Goal: Find specific page/section: Find specific page/section

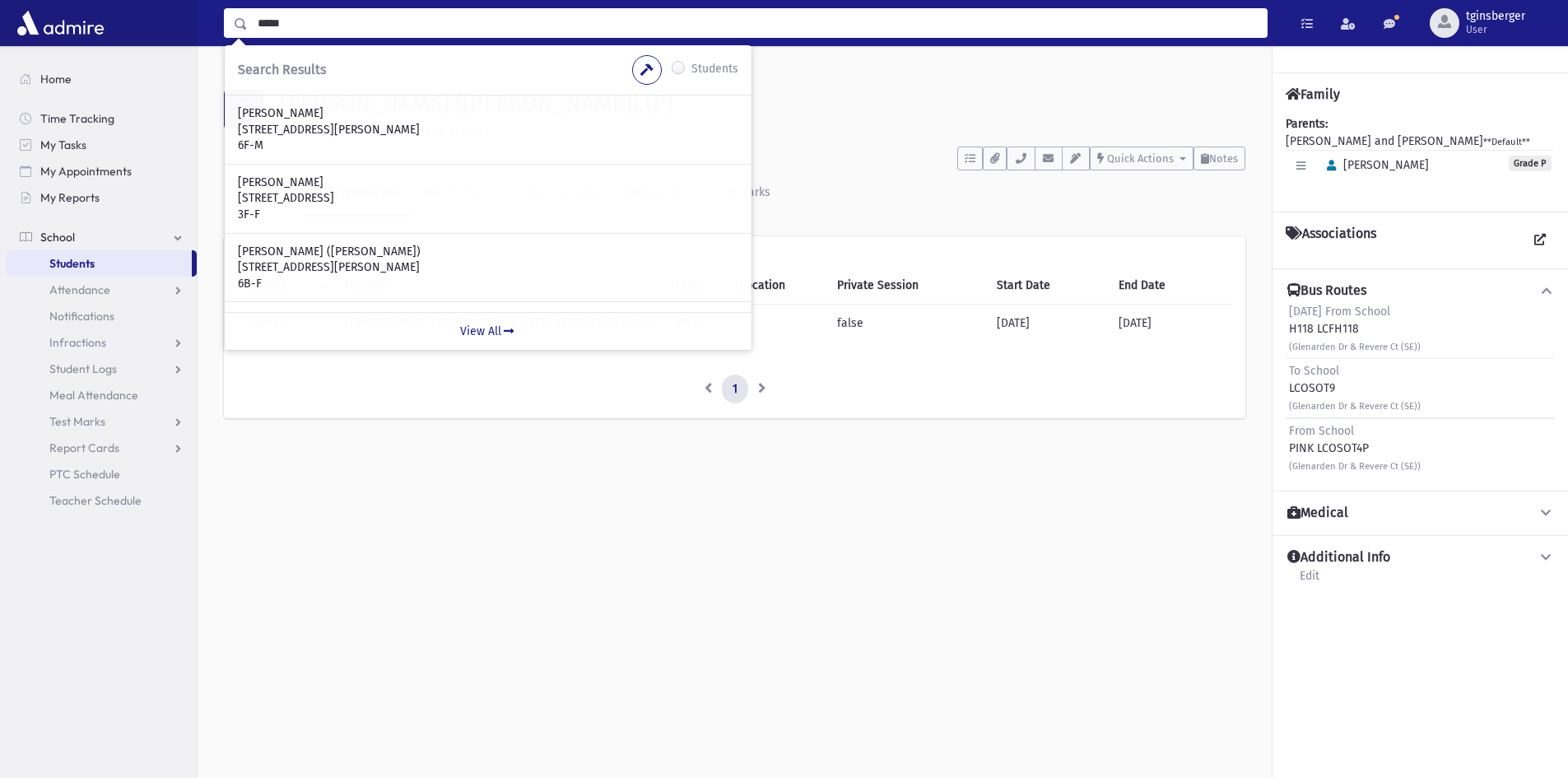
scroll to position [412, 0]
drag, startPoint x: 437, startPoint y: 29, endPoint x: 162, endPoint y: 29, distance: 275.0
click at [162, 29] on div "***** Search Results Students" at bounding box center [784, 23] width 1568 height 46
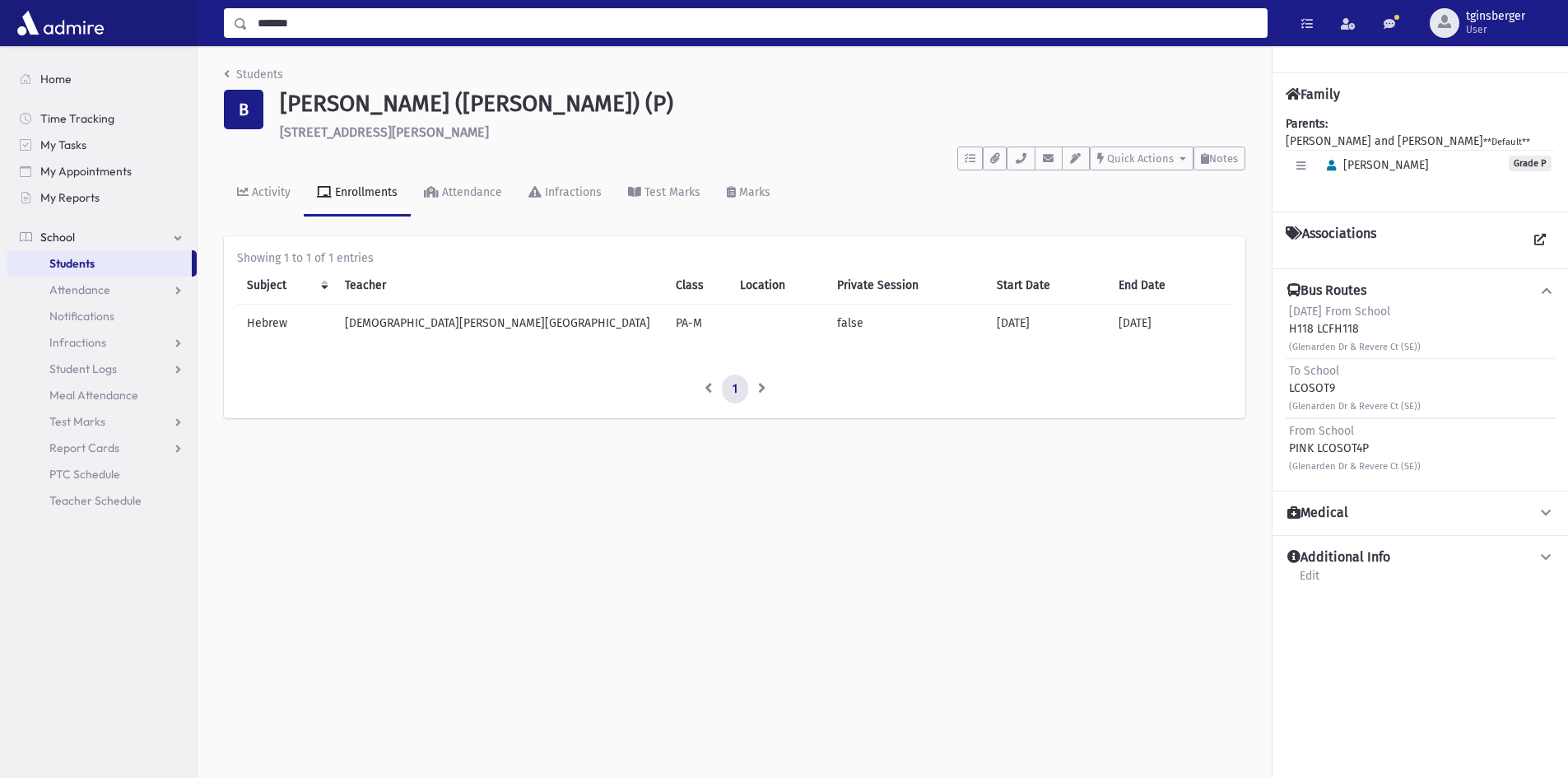
type input "*******"
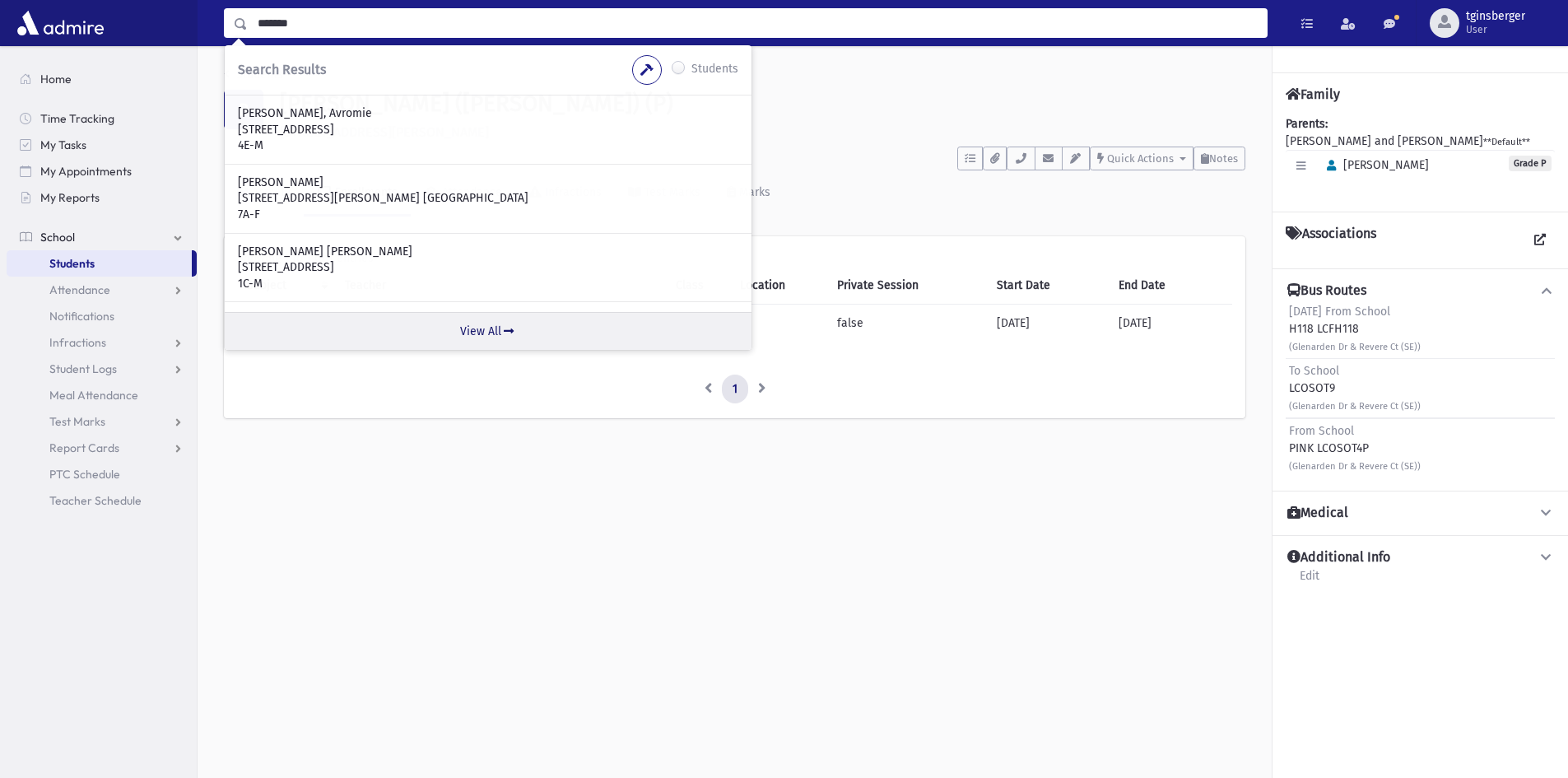
click at [475, 327] on link "View All" at bounding box center [487, 330] width 526 height 38
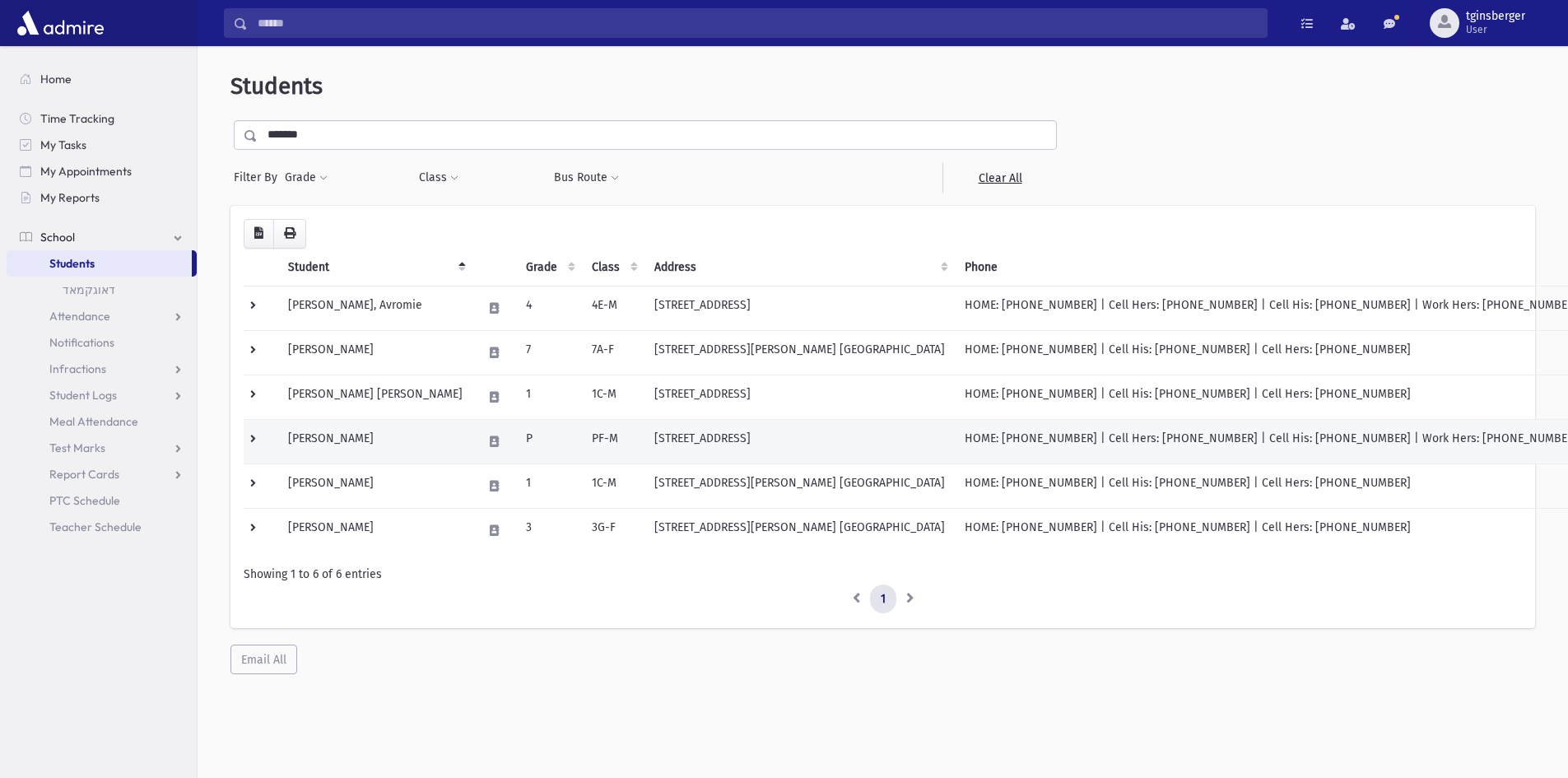
click at [351, 443] on td "Gradman, Naftali" at bounding box center [375, 441] width 194 height 44
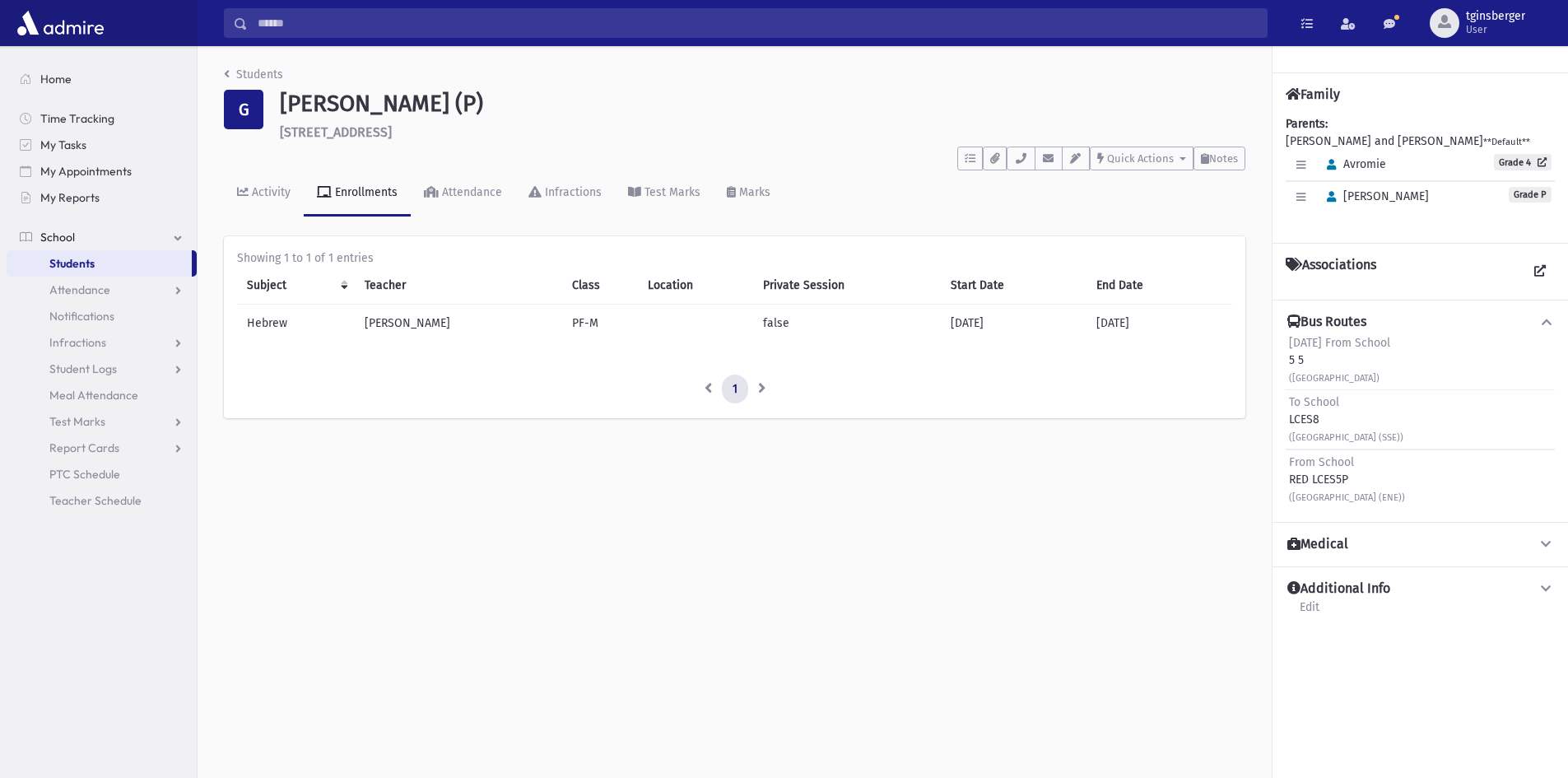
drag, startPoint x: 1313, startPoint y: 358, endPoint x: 1291, endPoint y: 358, distance: 22.0
click at [1291, 358] on div "Friday From School 5 5 (3rd St & Forest Ave)" at bounding box center [1340, 359] width 101 height 52
click at [1016, 161] on icon "button" at bounding box center [1021, 158] width 13 height 10
click at [540, 25] on input "Search" at bounding box center [757, 23] width 1019 height 30
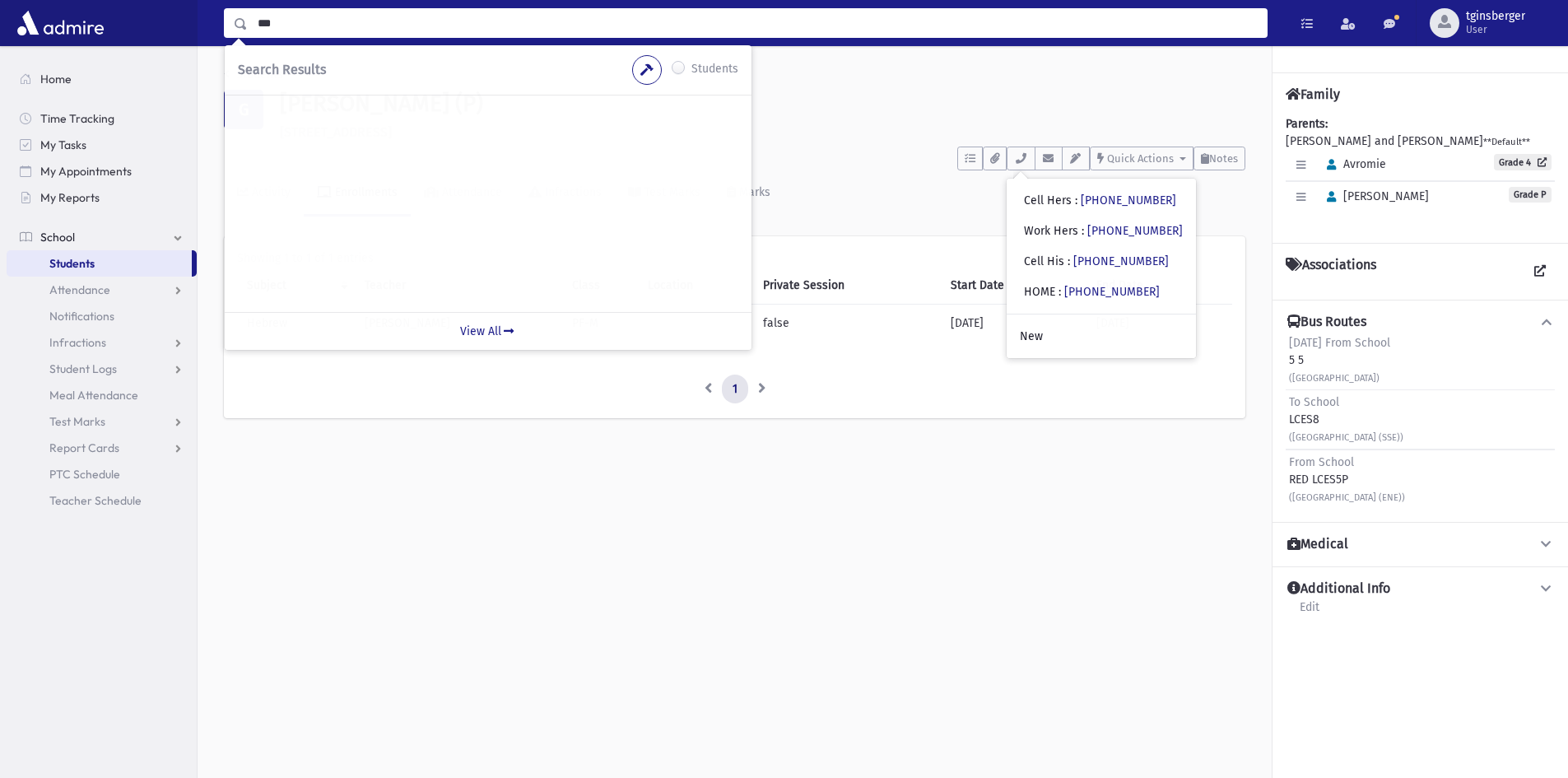
type input "***"
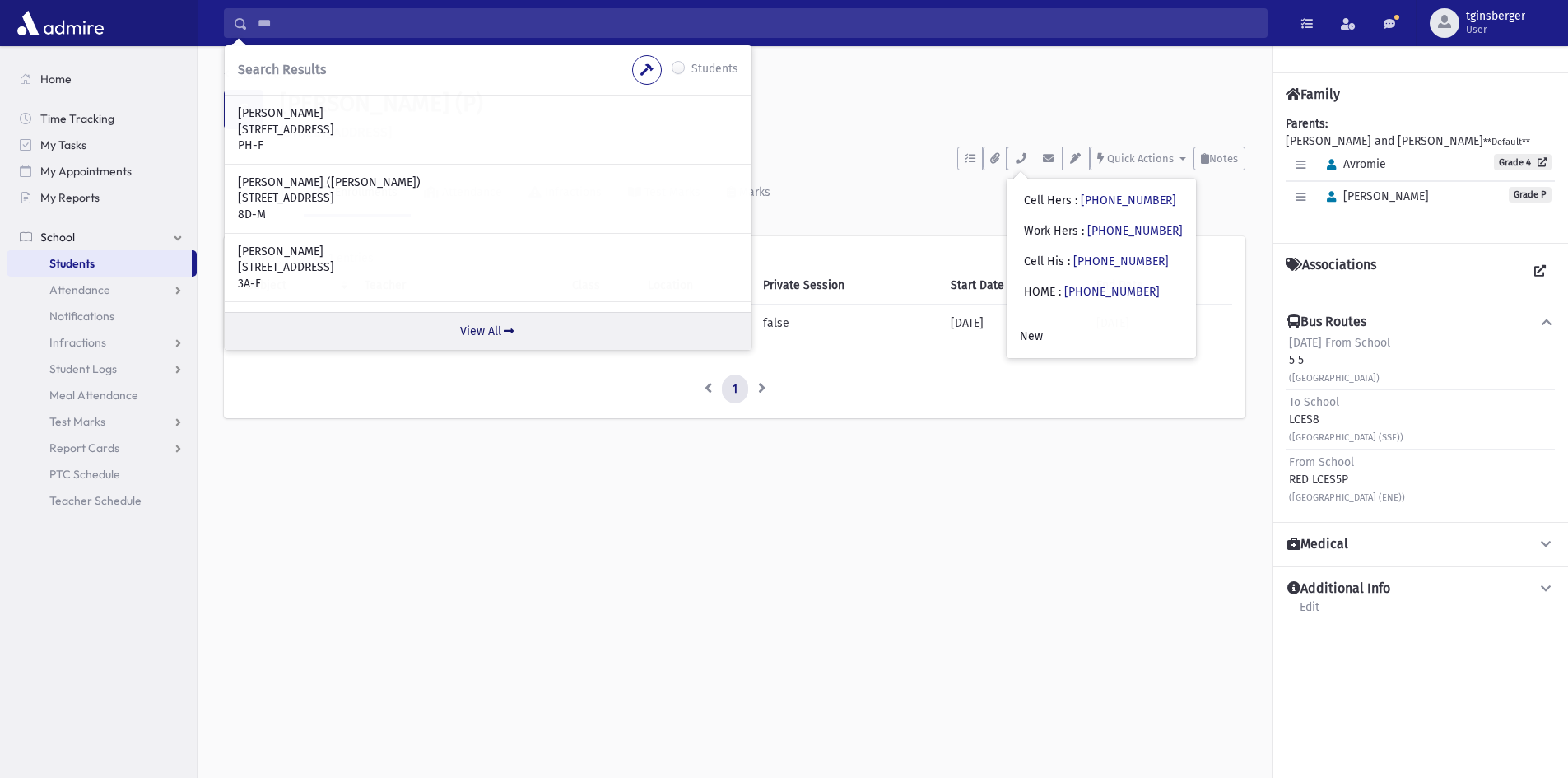
click at [499, 324] on link "View All" at bounding box center [487, 330] width 526 height 38
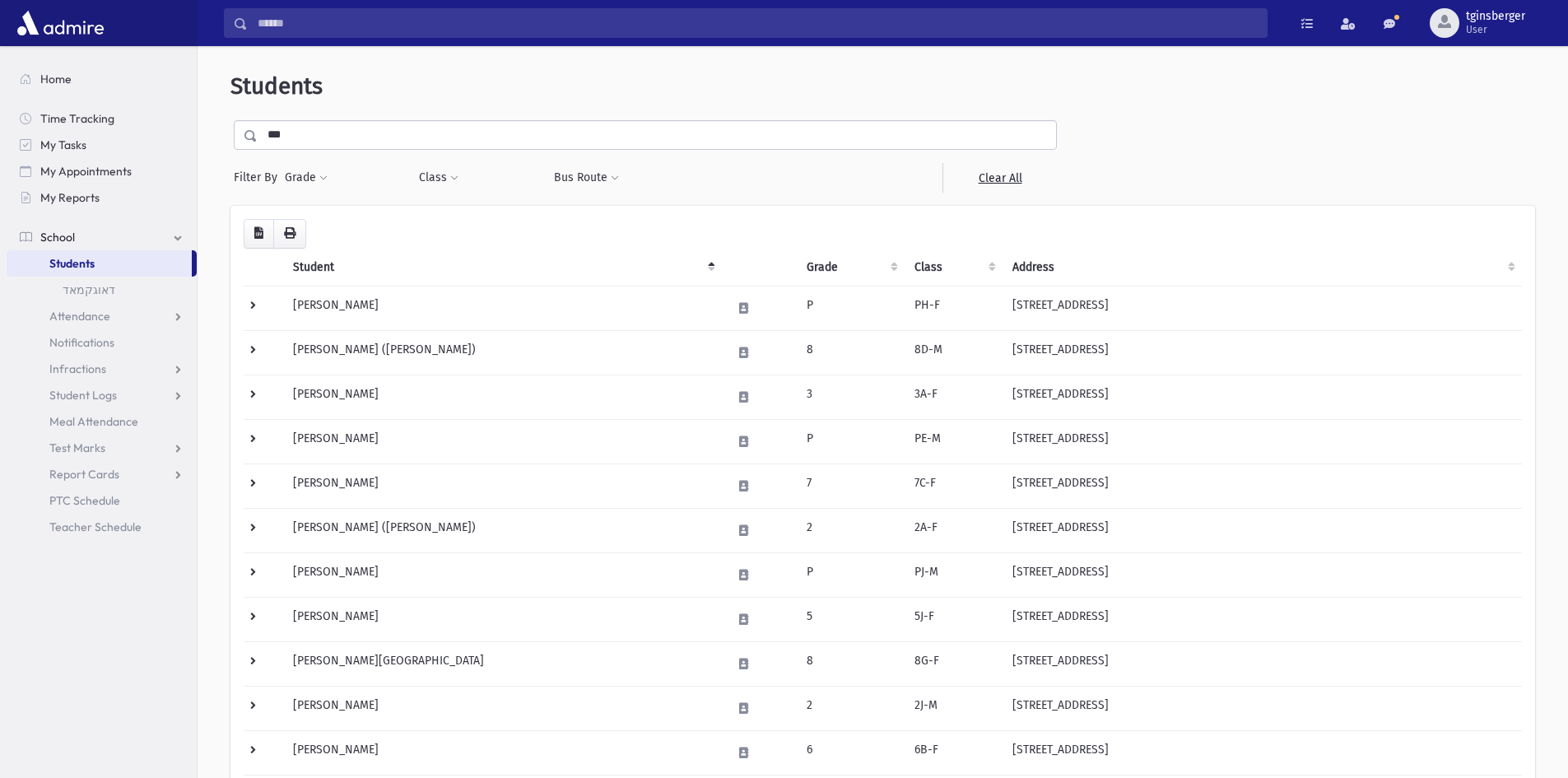
click at [828, 274] on th "Grade" at bounding box center [850, 267] width 107 height 38
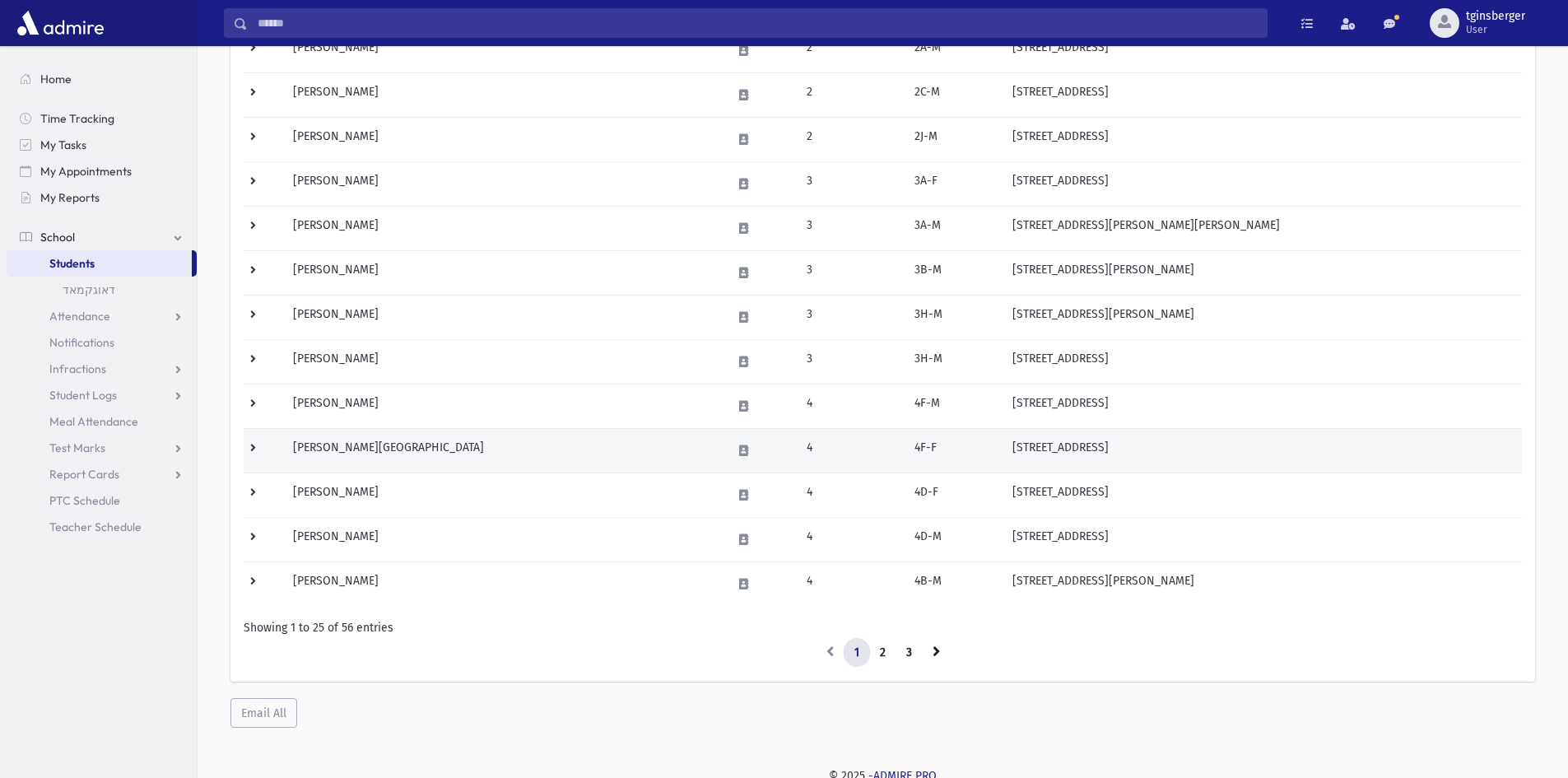
scroll to position [798, 0]
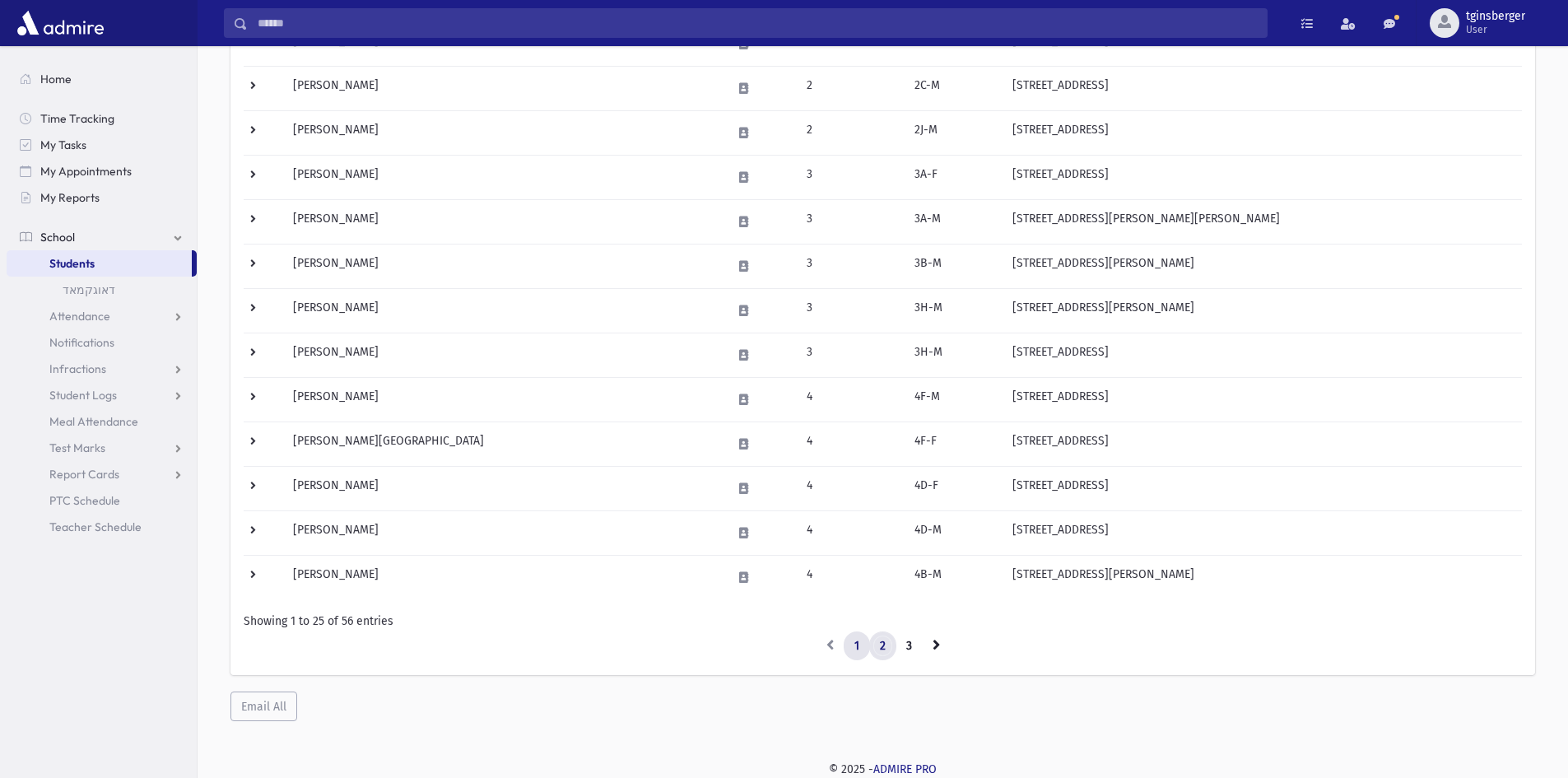
click at [889, 653] on link "2" at bounding box center [882, 647] width 27 height 30
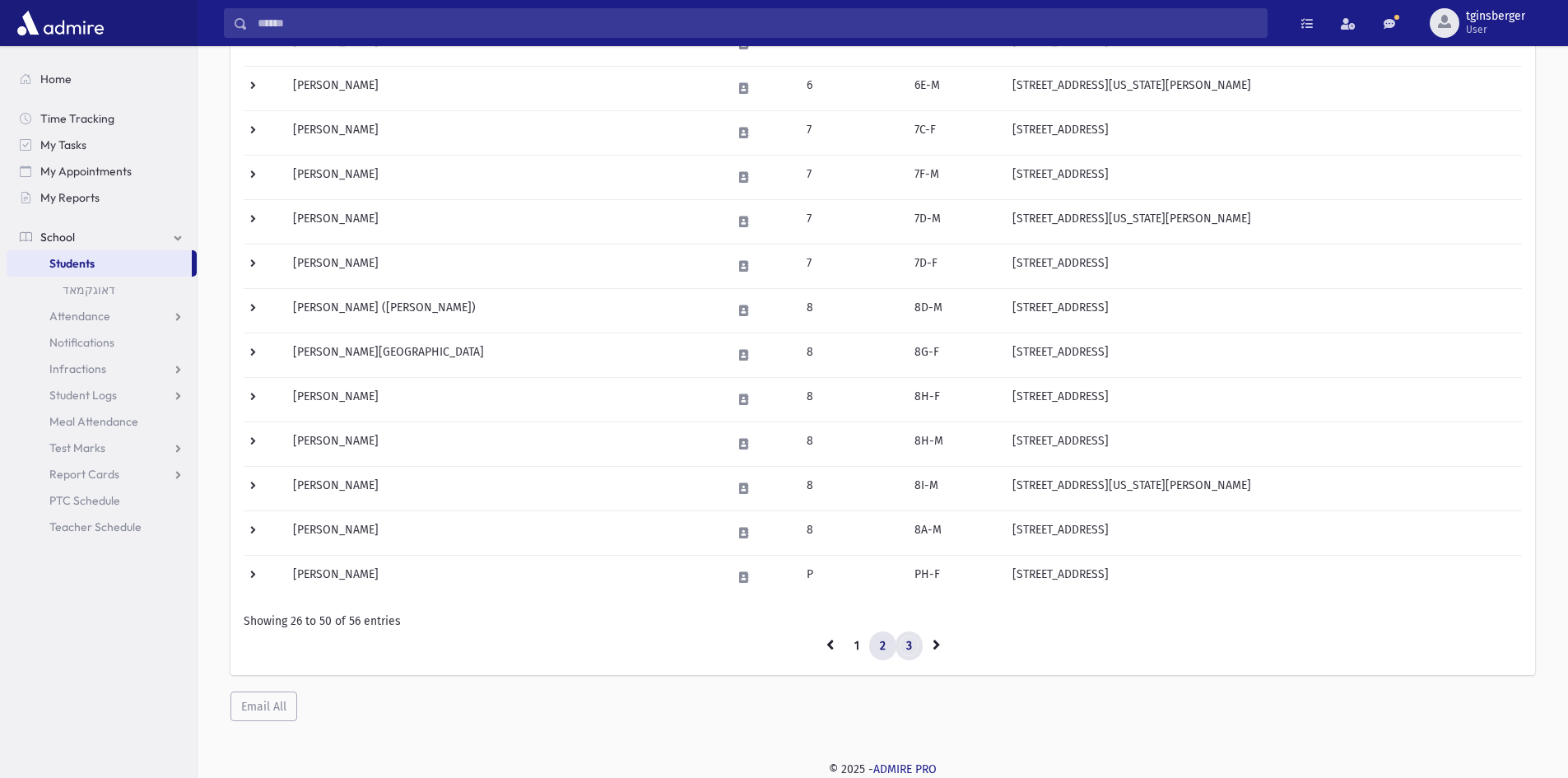
click at [909, 646] on link "3" at bounding box center [908, 647] width 27 height 30
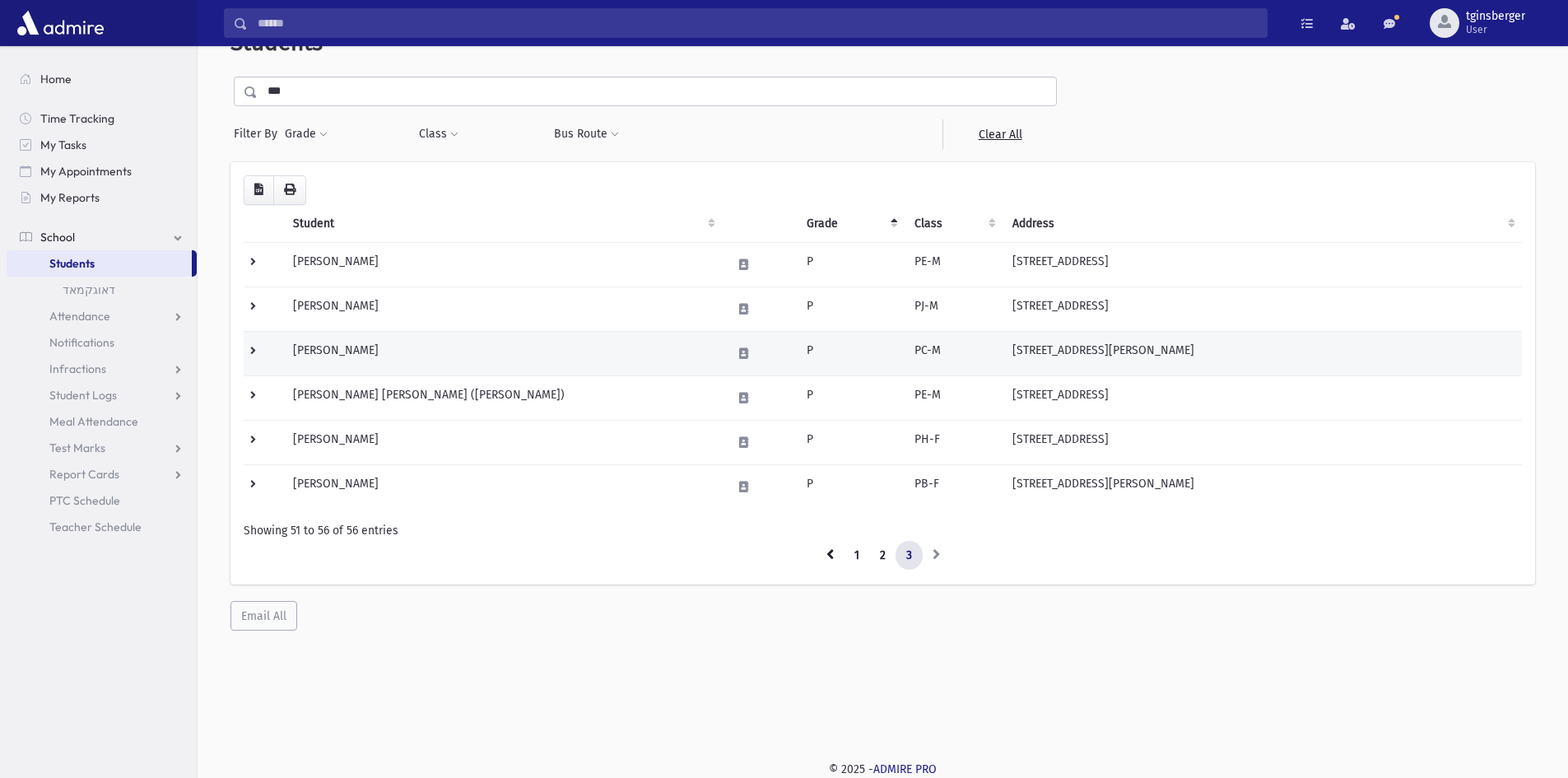
click at [340, 353] on td "Gruenebaum, Shloimy" at bounding box center [503, 353] width 439 height 44
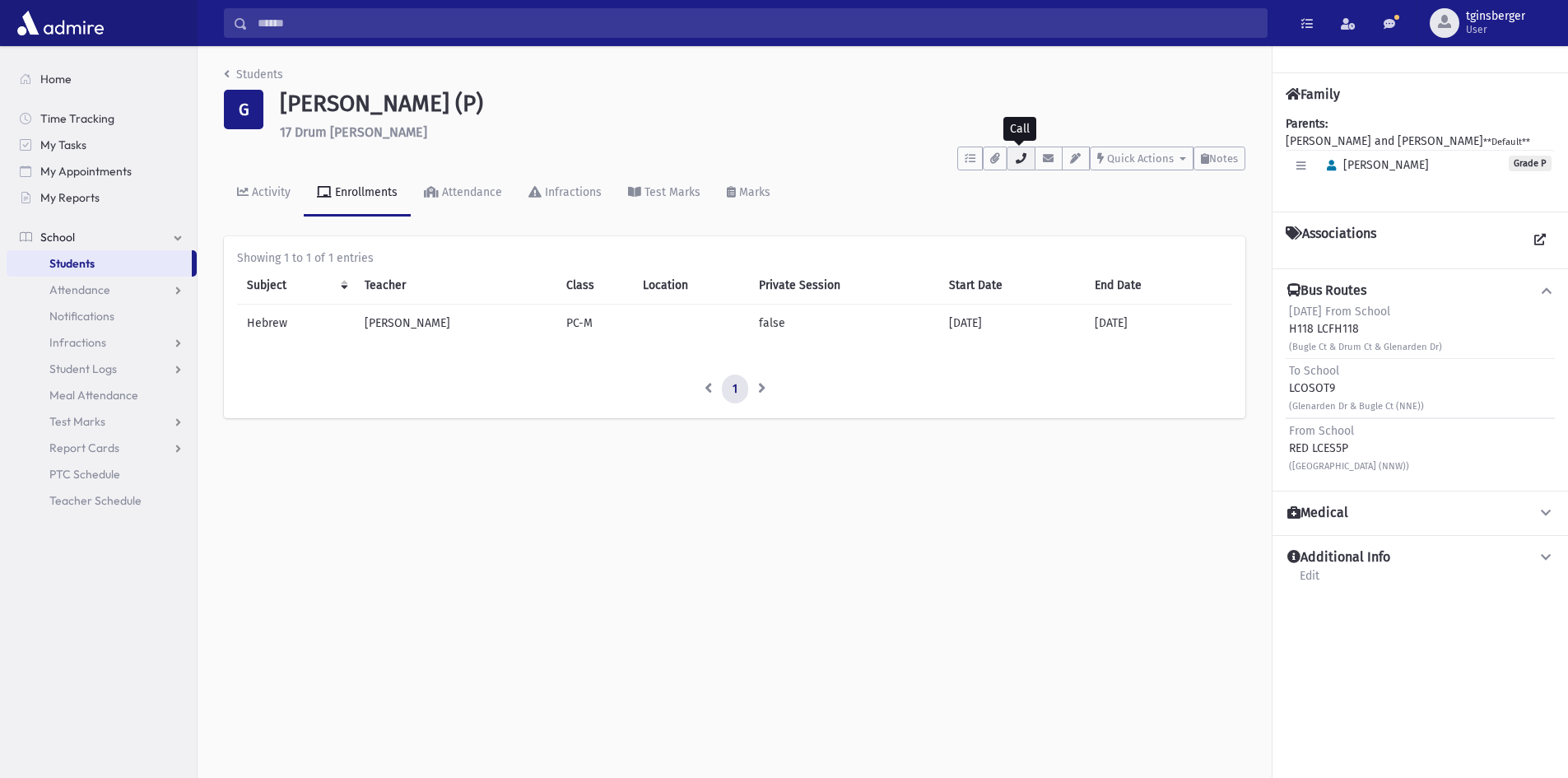
click at [1025, 160] on icon "button" at bounding box center [1021, 158] width 13 height 10
